Goal: Task Accomplishment & Management: Manage account settings

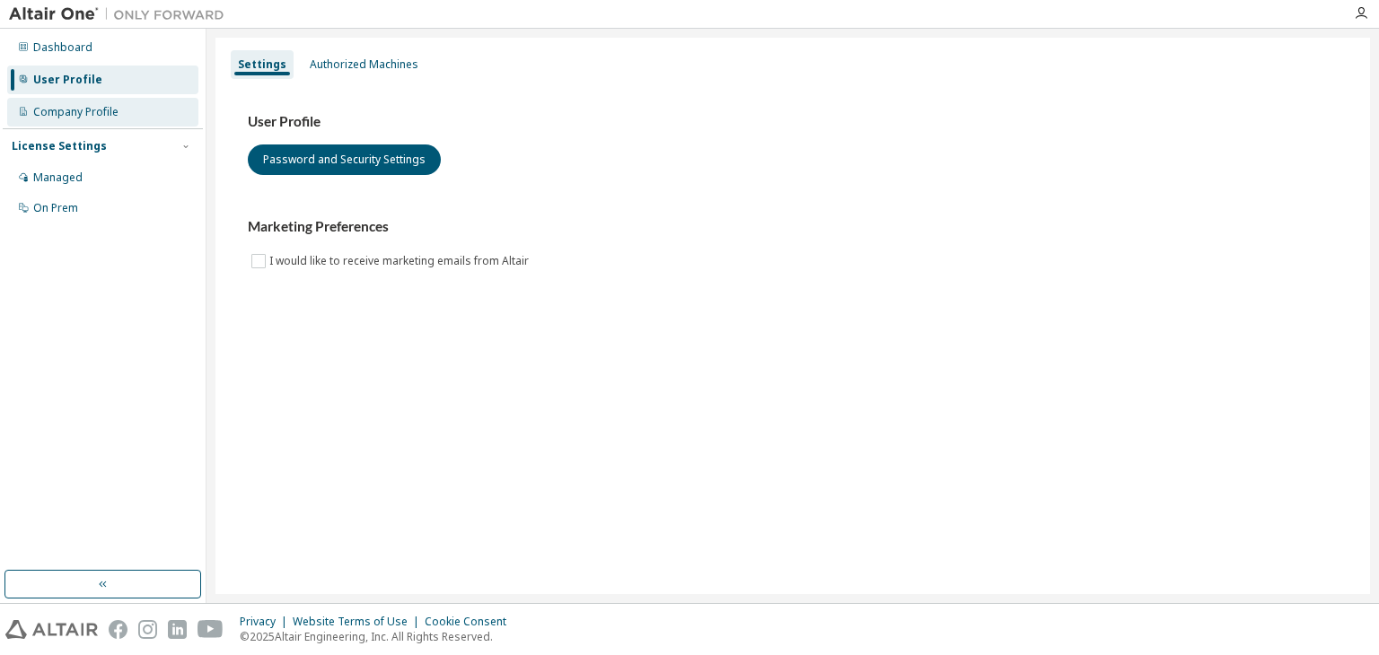
click at [83, 116] on div "Company Profile" at bounding box center [75, 112] width 85 height 14
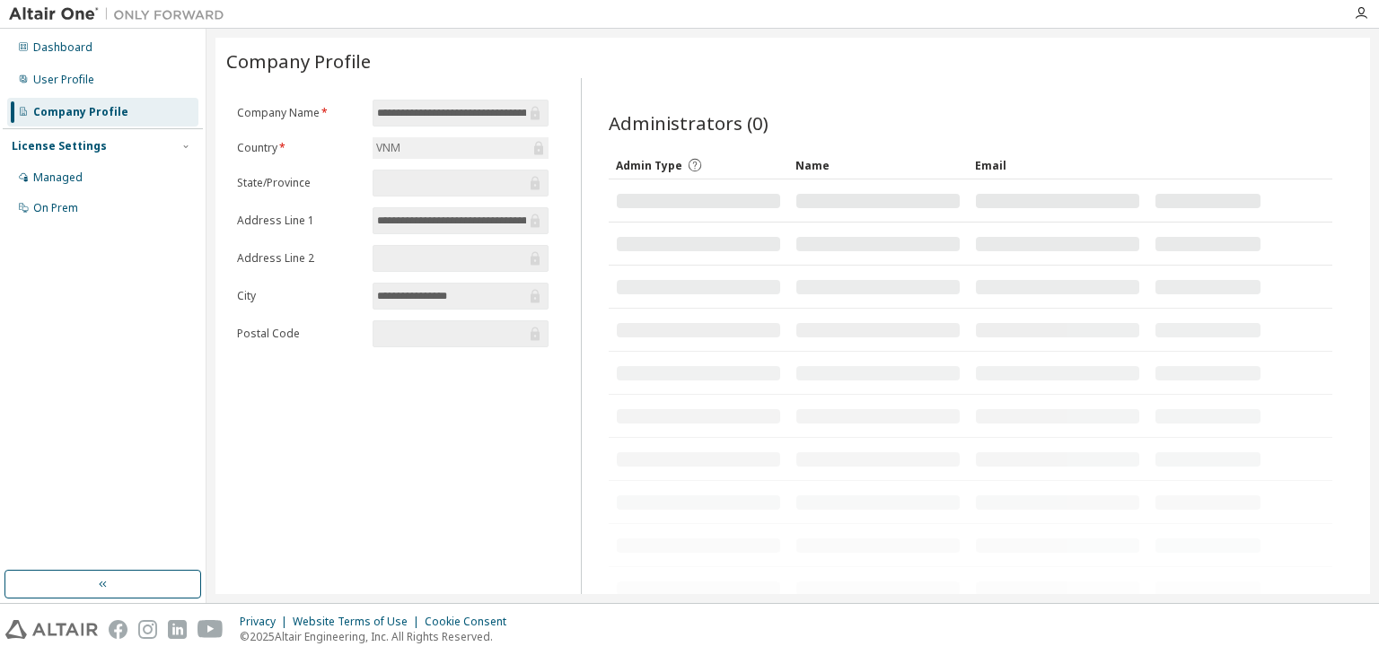
click at [174, 145] on div "License Settings" at bounding box center [103, 146] width 182 height 16
click at [83, 173] on div "Managed" at bounding box center [102, 177] width 191 height 29
